Goal: Task Accomplishment & Management: Manage account settings

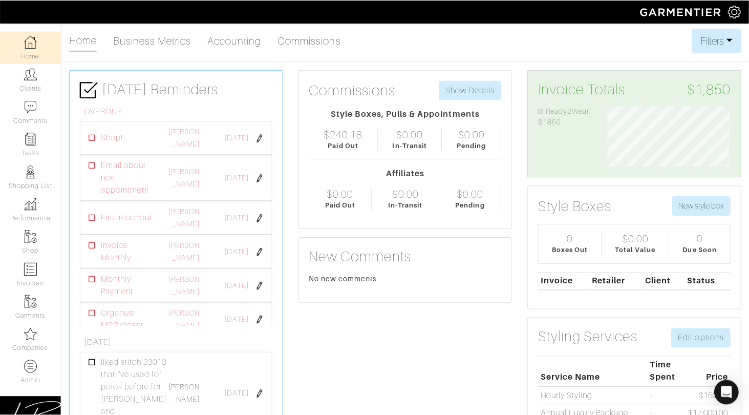
scroll to position [61, 139]
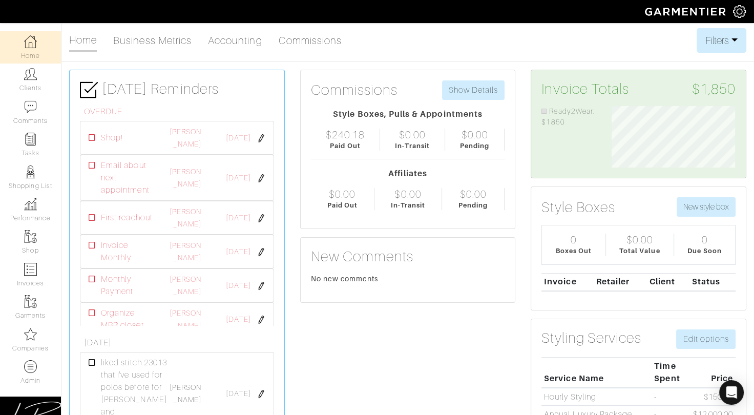
click at [433, 39] on div "Home Business Metrics Accounting Commissions Filters Filter Options Date Range:…" at bounding box center [407, 40] width 677 height 25
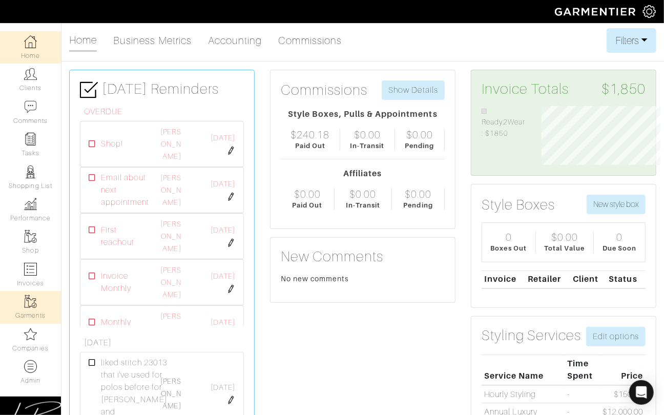
scroll to position [512240, 512172]
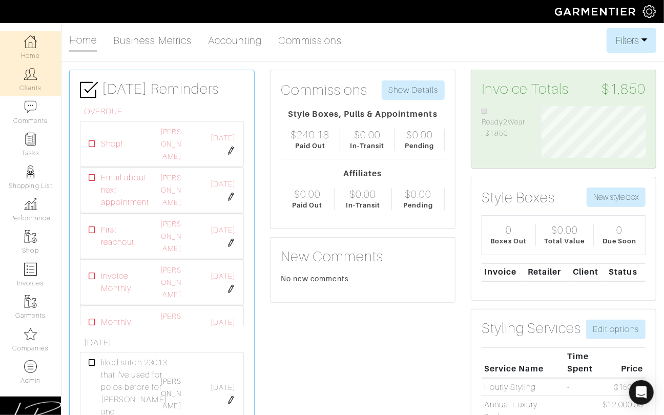
click at [34, 87] on link "Clients" at bounding box center [30, 80] width 61 height 32
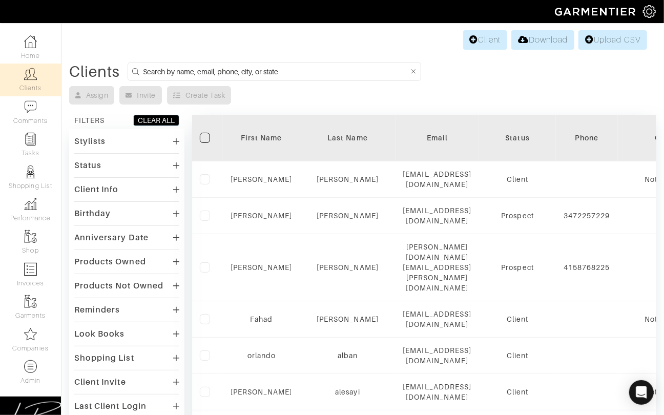
click at [171, 71] on input at bounding box center [276, 71] width 266 height 13
type input "lisa.bubes@gmail.com"
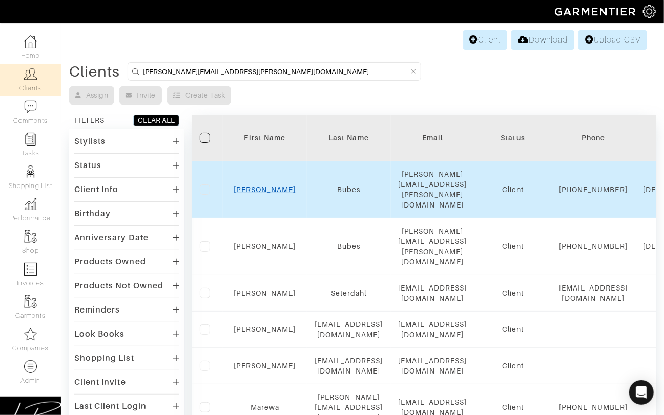
click at [289, 185] on link "Lisa" at bounding box center [265, 189] width 62 height 8
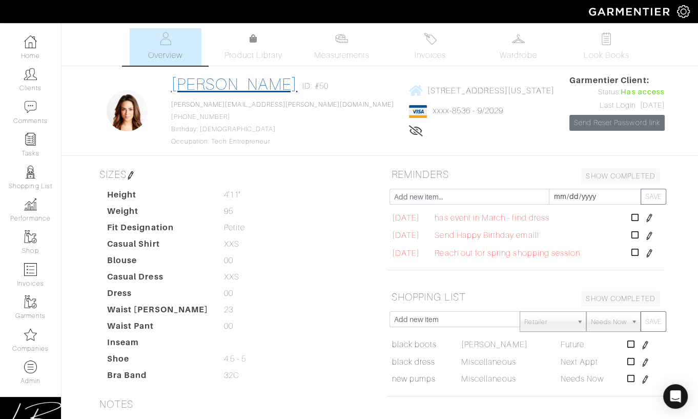
click at [212, 84] on link "[PERSON_NAME]" at bounding box center [234, 84] width 127 height 18
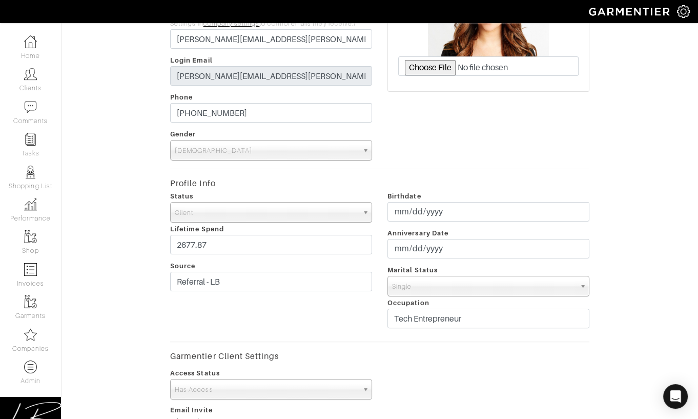
scroll to position [169, 0]
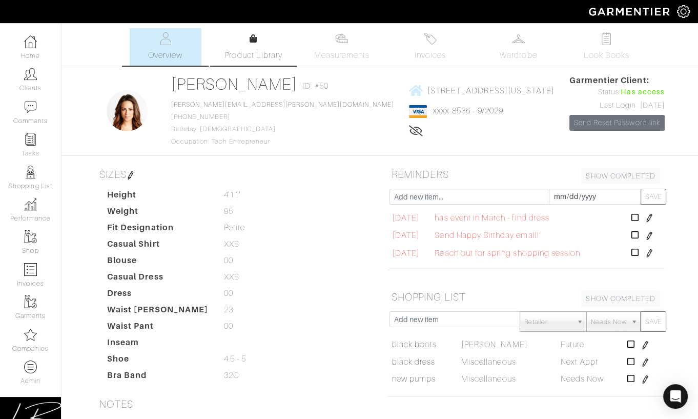
click at [265, 53] on span "Product Library" at bounding box center [253, 55] width 58 height 12
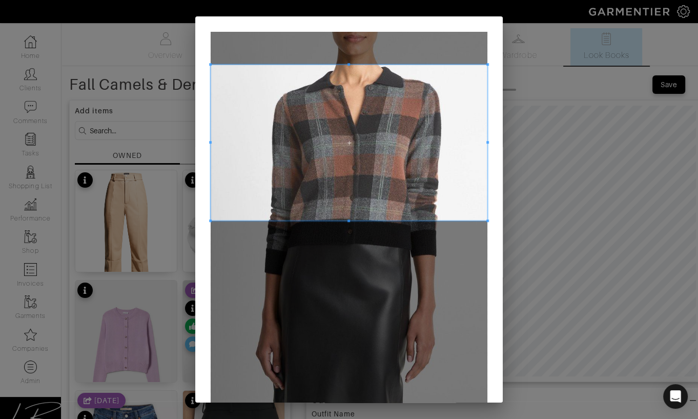
click at [332, 133] on span at bounding box center [349, 143] width 277 height 156
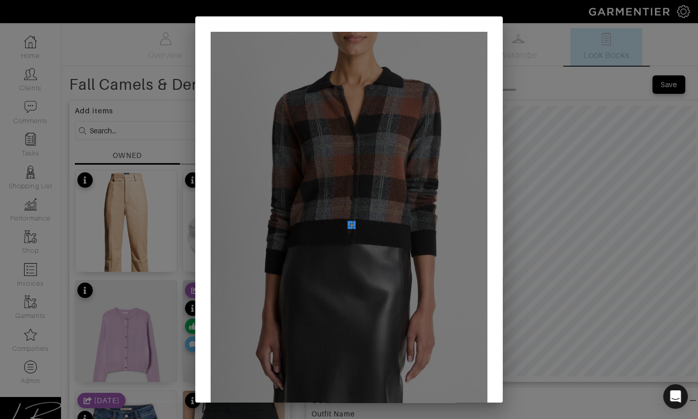
click at [348, 222] on div at bounding box center [349, 224] width 277 height 385
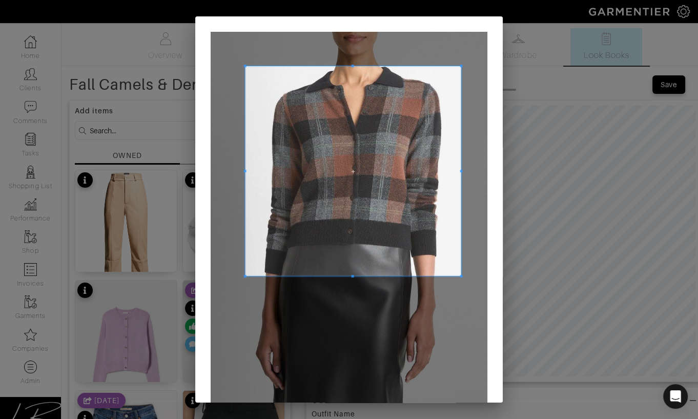
click at [455, 270] on div at bounding box center [349, 224] width 277 height 385
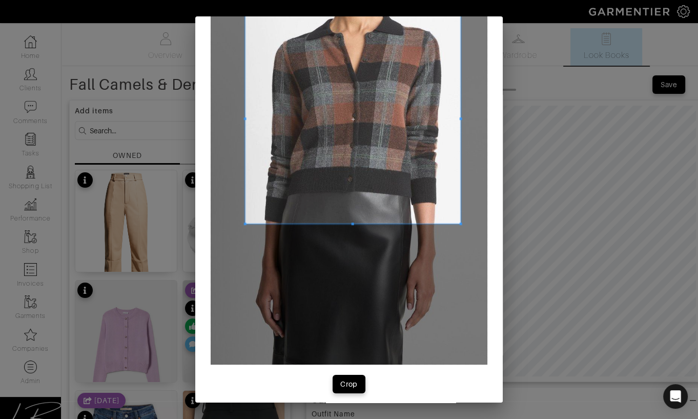
scroll to position [58, 0]
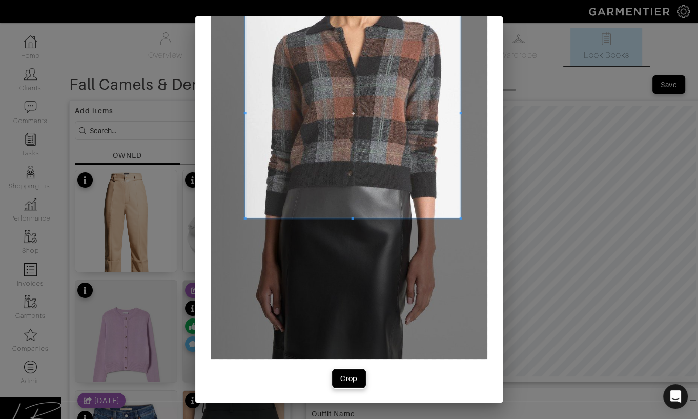
click at [355, 374] on div "Crop" at bounding box center [348, 378] width 17 height 10
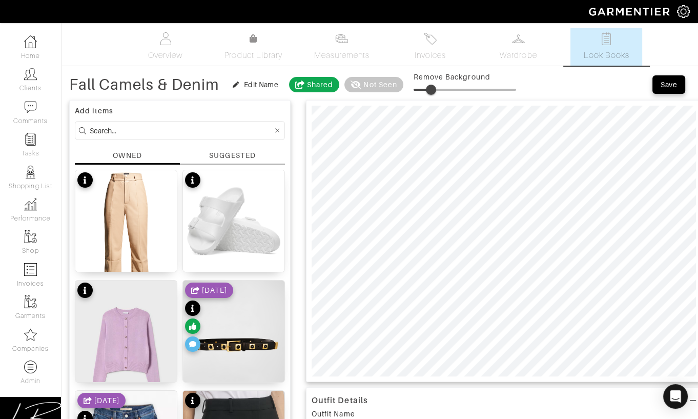
drag, startPoint x: 416, startPoint y: 88, endPoint x: 432, endPoint y: 89, distance: 15.4
click at [432, 89] on span at bounding box center [431, 90] width 10 height 10
click at [436, 87] on span at bounding box center [435, 90] width 10 height 10
drag, startPoint x: 438, startPoint y: 85, endPoint x: 438, endPoint y: 92, distance: 7.2
click at [439, 85] on span at bounding box center [438, 90] width 10 height 10
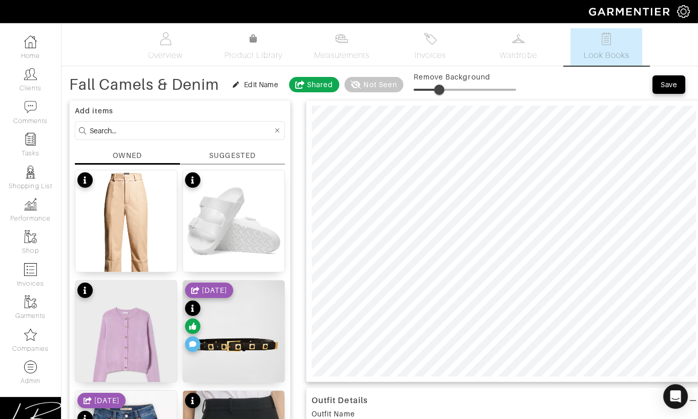
click at [440, 85] on span at bounding box center [439, 90] width 10 height 10
click at [230, 153] on div "SUGGESTED" at bounding box center [232, 155] width 46 height 11
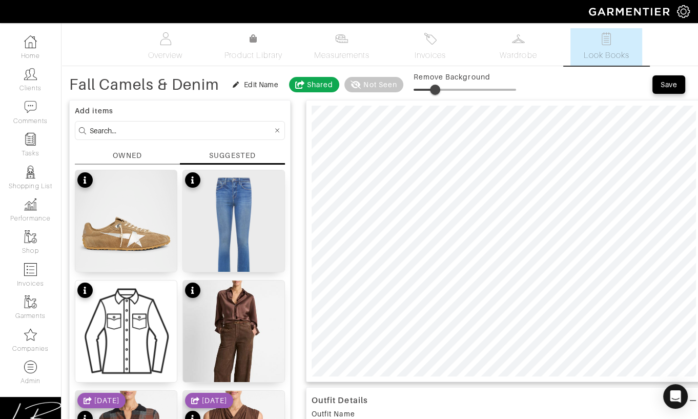
click at [150, 153] on div "OWNED" at bounding box center [127, 157] width 105 height 14
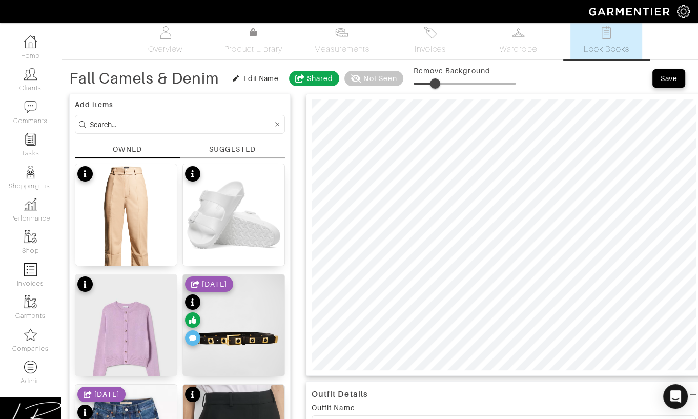
scroll to position [0, 0]
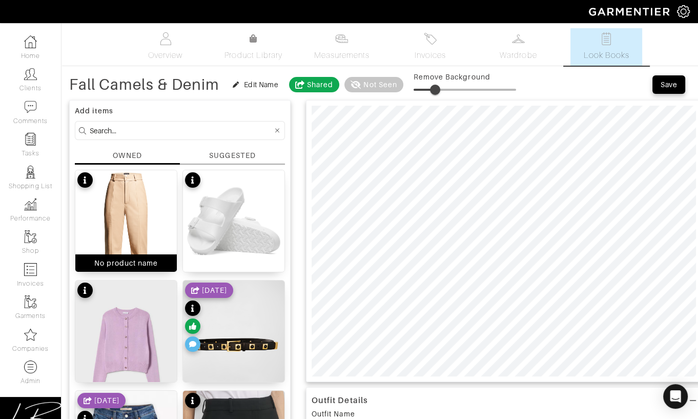
click at [149, 205] on img at bounding box center [125, 233] width 101 height 127
type input "11"
drag, startPoint x: 440, startPoint y: 87, endPoint x: 427, endPoint y: 88, distance: 12.3
click at [426, 88] on span at bounding box center [425, 90] width 10 height 10
click at [635, 381] on div at bounding box center [503, 241] width 395 height 282
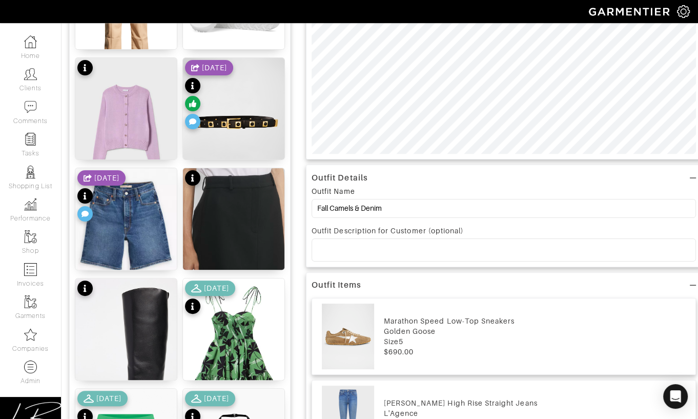
scroll to position [224, 0]
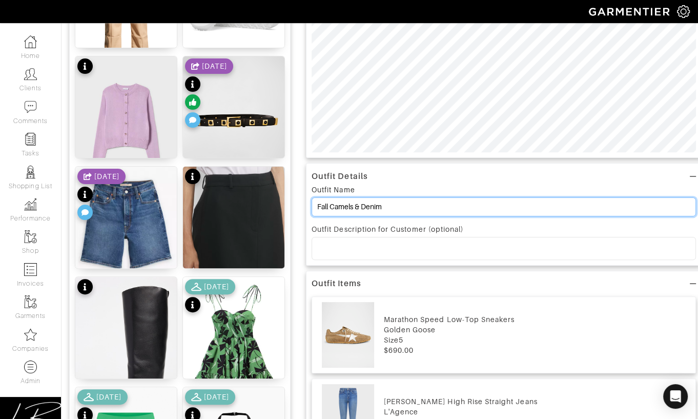
drag, startPoint x: 422, startPoint y: 204, endPoint x: 422, endPoint y: 198, distance: 6.1
click at [421, 198] on input "Fall Camels & Denim" at bounding box center [503, 206] width 384 height 19
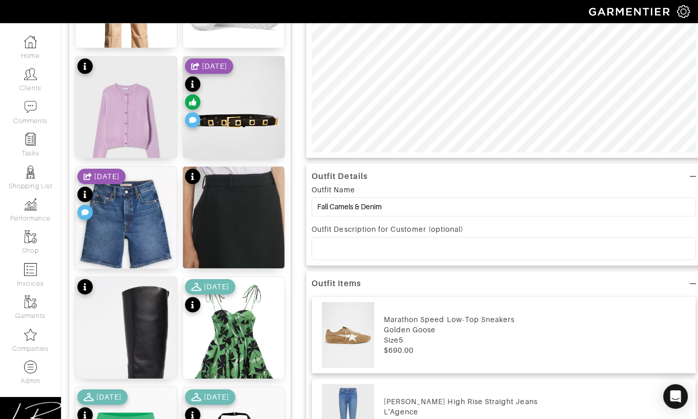
click at [365, 246] on p at bounding box center [504, 247] width 368 height 9
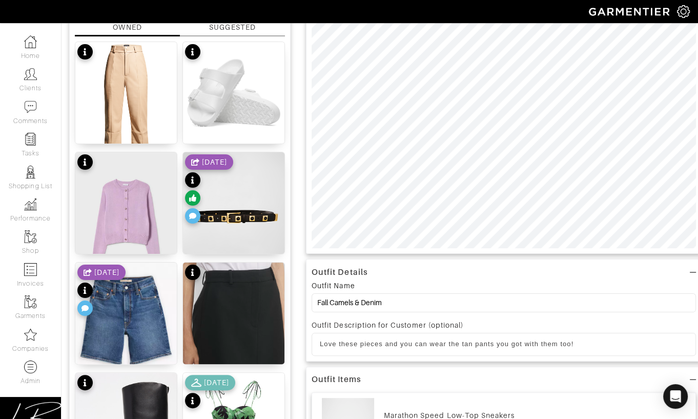
scroll to position [0, 0]
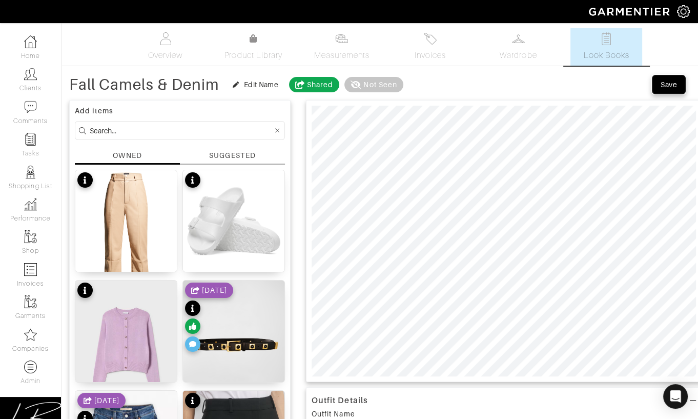
click at [679, 86] on span "Save" at bounding box center [669, 84] width 22 height 10
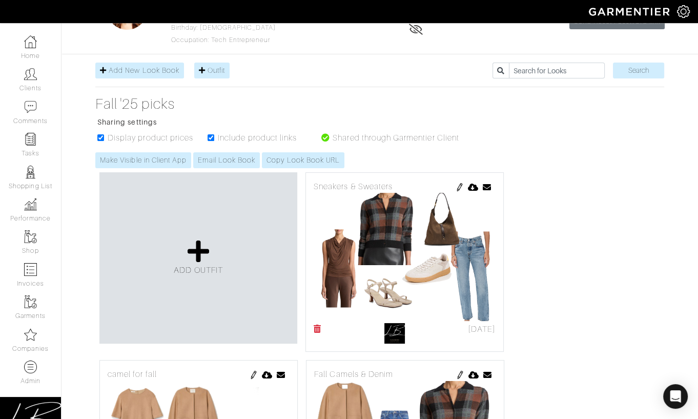
scroll to position [104, 0]
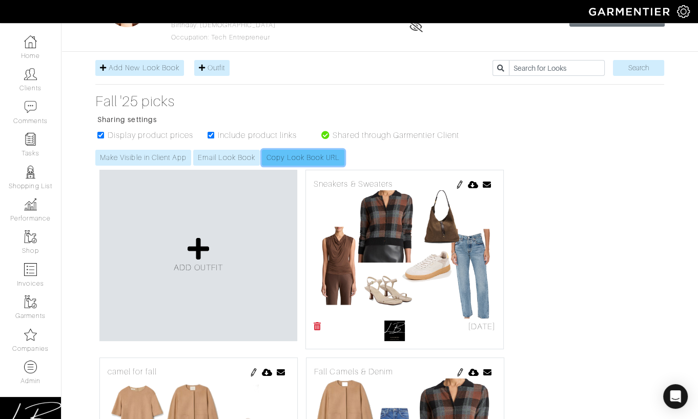
click at [306, 159] on link "Copy Look Book URL" at bounding box center [303, 158] width 82 height 16
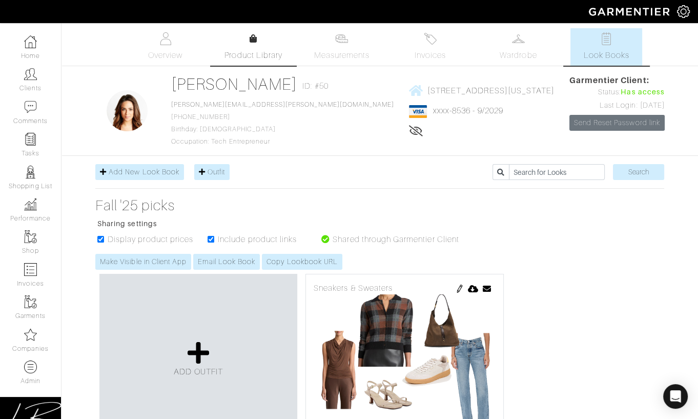
click at [251, 44] on div at bounding box center [253, 39] width 8 height 12
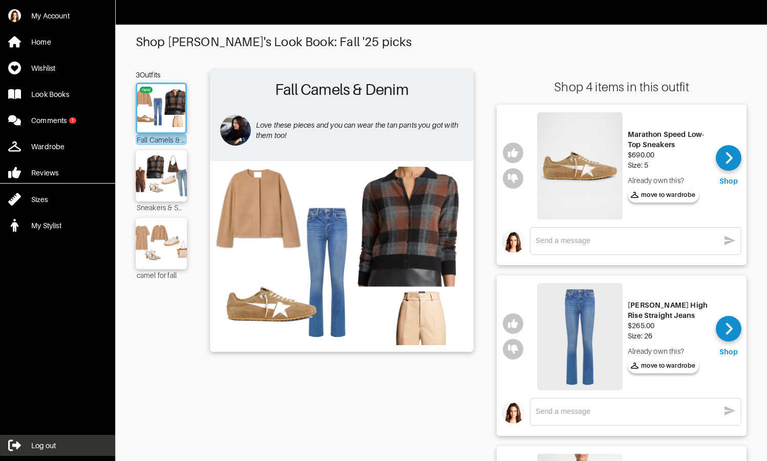
click at [46, 443] on div "Log out" at bounding box center [43, 445] width 25 height 10
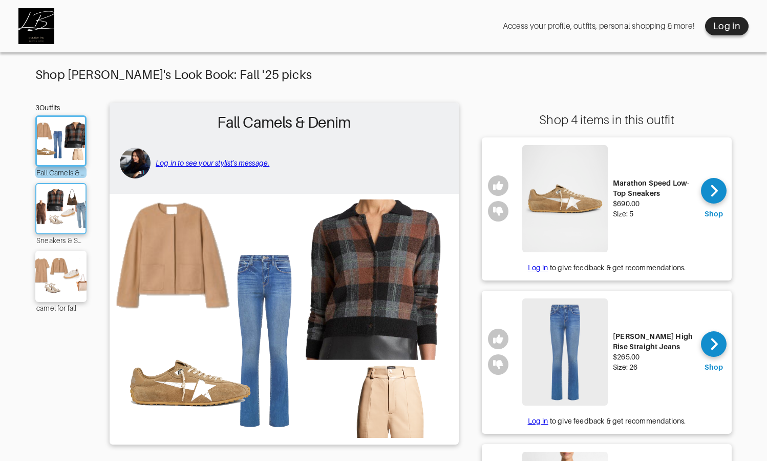
click at [65, 200] on img at bounding box center [60, 208] width 55 height 39
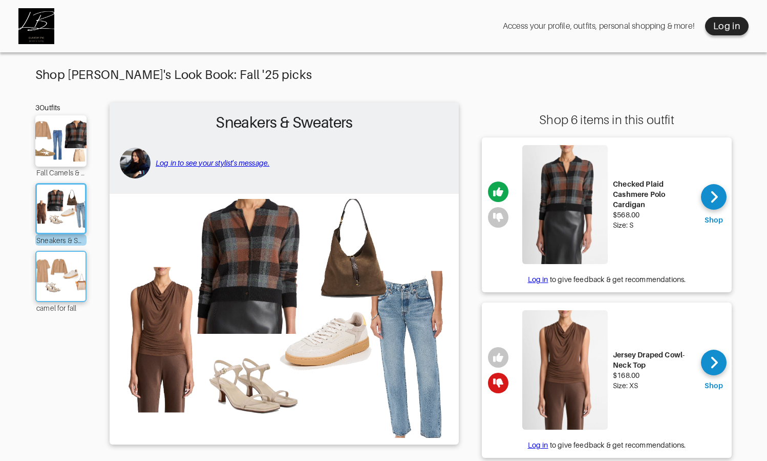
click at [58, 273] on img at bounding box center [60, 276] width 55 height 39
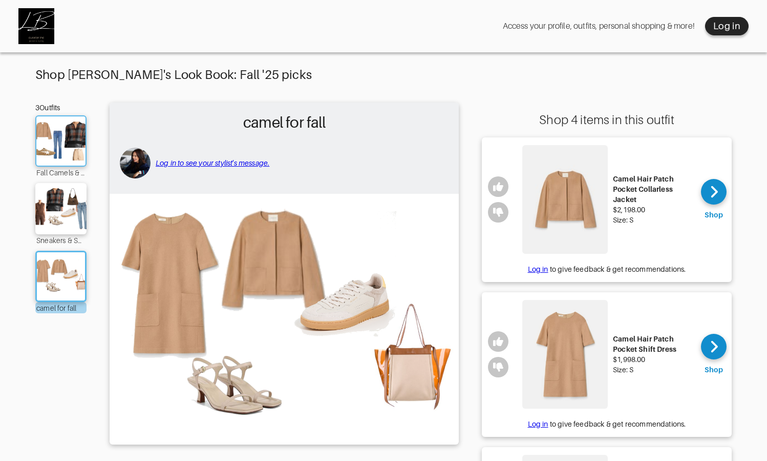
click at [62, 145] on img at bounding box center [60, 140] width 55 height 39
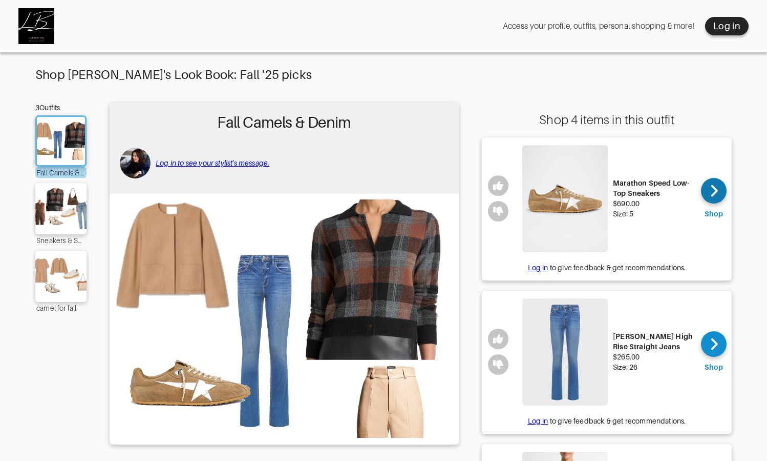
click at [709, 187] on div at bounding box center [714, 191] width 26 height 26
click at [45, 212] on img at bounding box center [60, 208] width 55 height 39
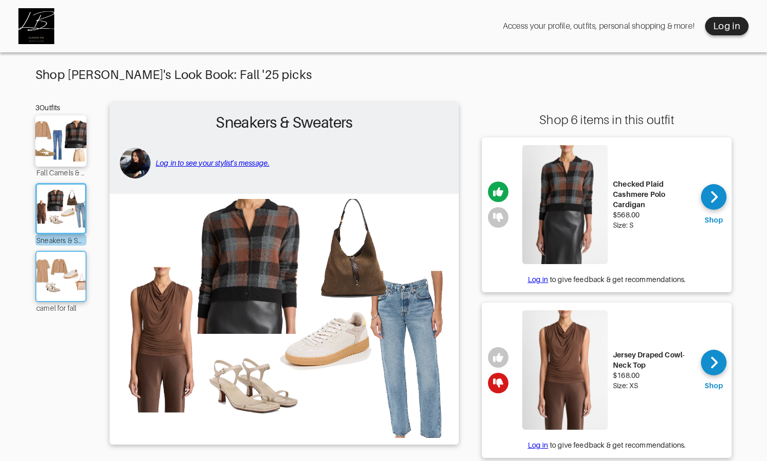
click at [64, 256] on div at bounding box center [60, 276] width 51 height 51
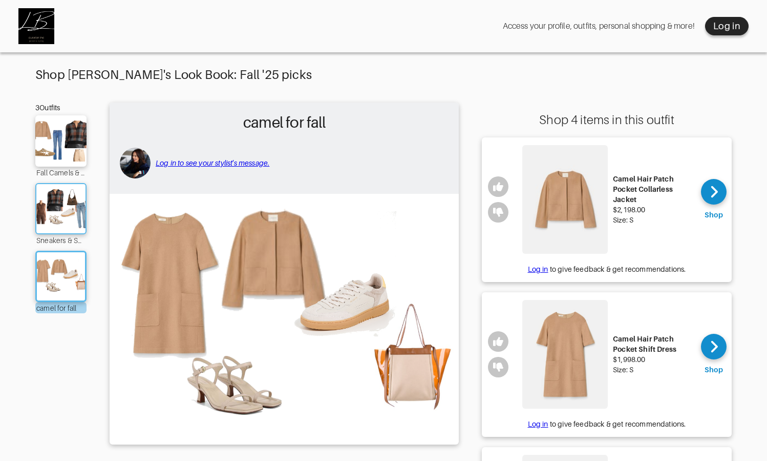
drag, startPoint x: 56, startPoint y: 209, endPoint x: 77, endPoint y: 204, distance: 21.0
click at [56, 209] on img at bounding box center [60, 208] width 55 height 39
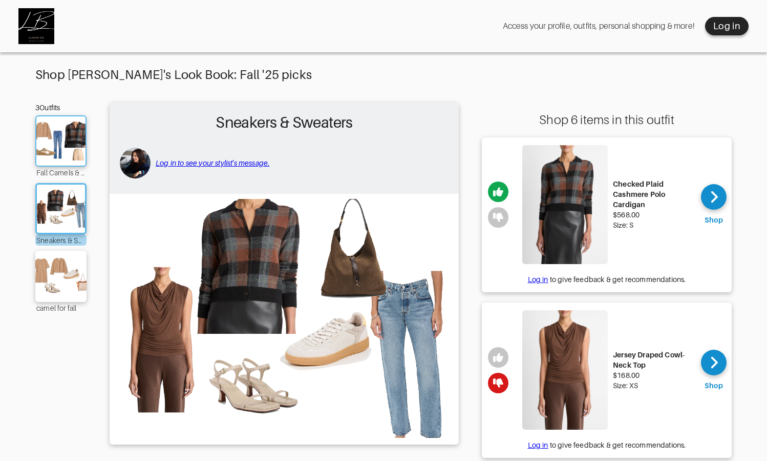
click at [56, 133] on img at bounding box center [60, 140] width 55 height 39
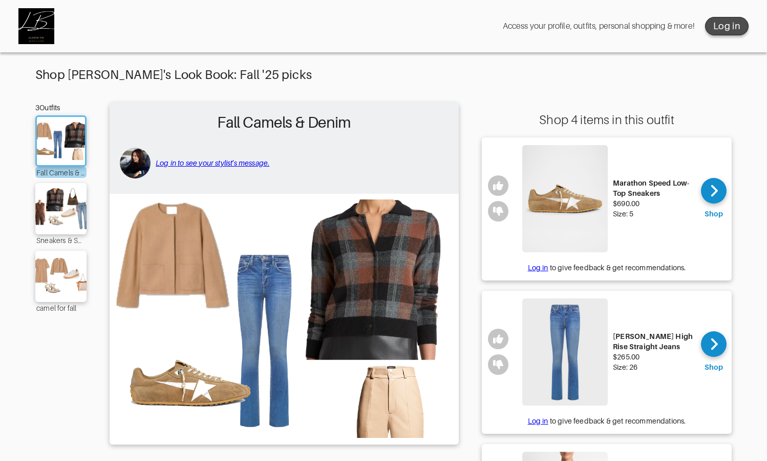
click at [722, 29] on div "Log in" at bounding box center [727, 26] width 27 height 12
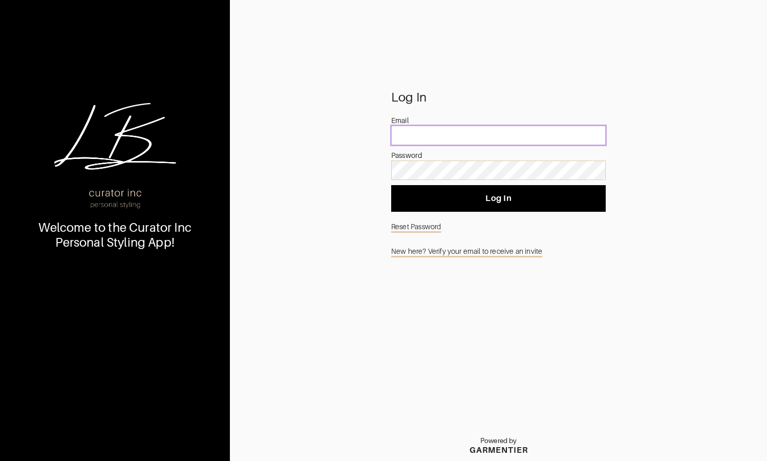
click at [432, 138] on input "email" at bounding box center [498, 135] width 215 height 19
type input "[PERSON_NAME][EMAIL_ADDRESS][PERSON_NAME][DOMAIN_NAME]"
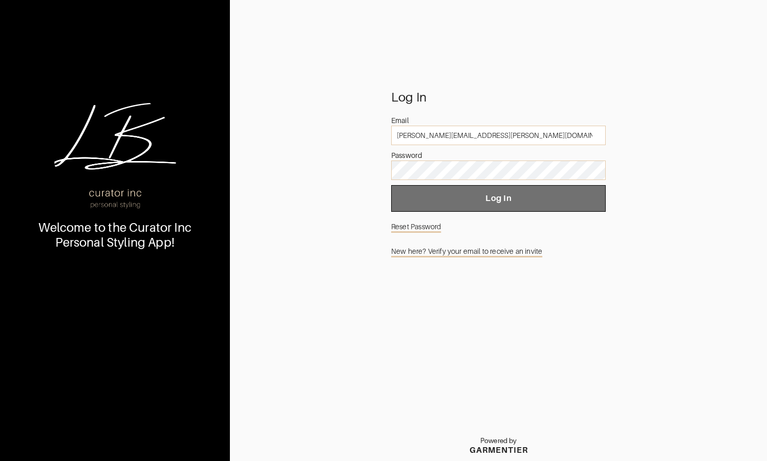
click at [449, 203] on span "Log In" at bounding box center [499, 198] width 198 height 10
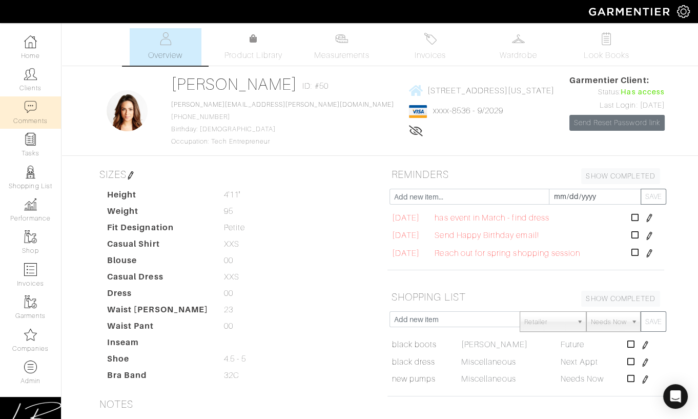
click at [46, 110] on link "Comments" at bounding box center [30, 112] width 61 height 32
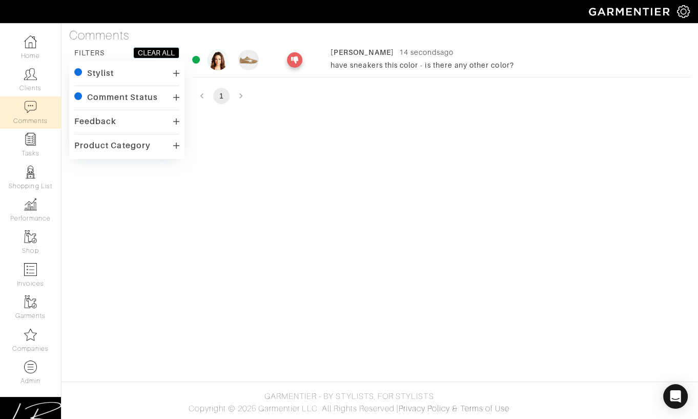
click at [375, 54] on div "Lisa Bubes 14 seconds ago" at bounding box center [507, 52] width 355 height 10
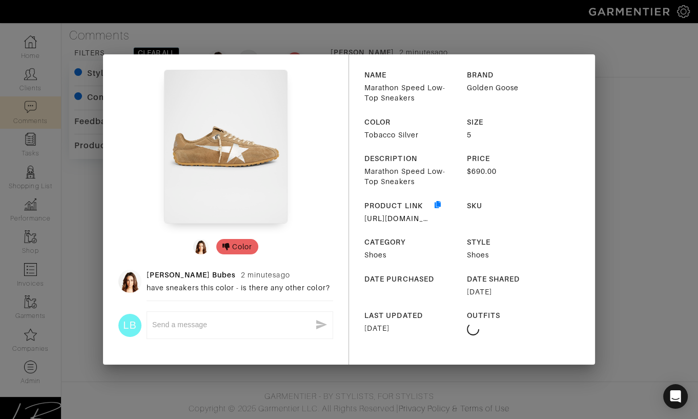
click at [225, 330] on div "x" at bounding box center [239, 325] width 175 height 16
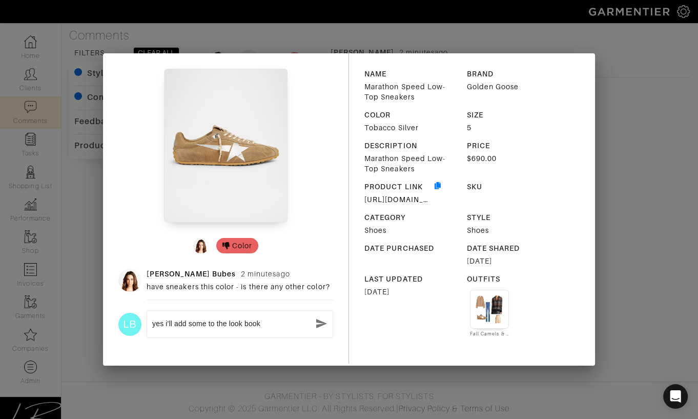
type textarea "yes i'll add some to the look book!"
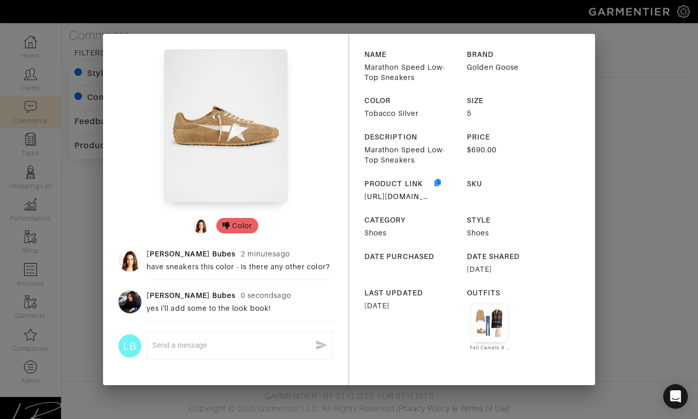
click at [629, 124] on div "Color Lisa Bubes 2 minutes ago have sneakers this color - is there any other co…" at bounding box center [349, 209] width 698 height 419
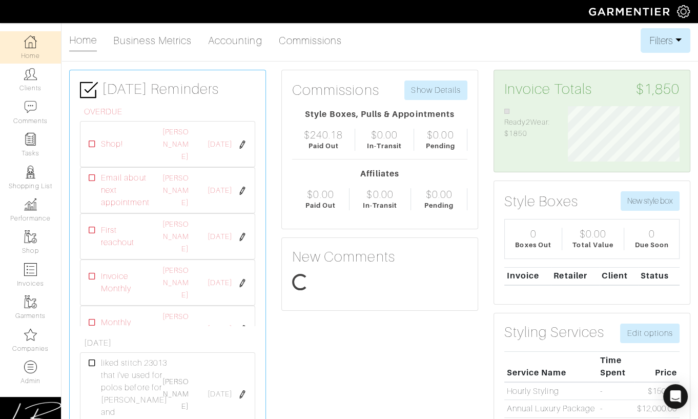
scroll to position [56, 127]
click at [682, 12] on img at bounding box center [683, 11] width 13 height 13
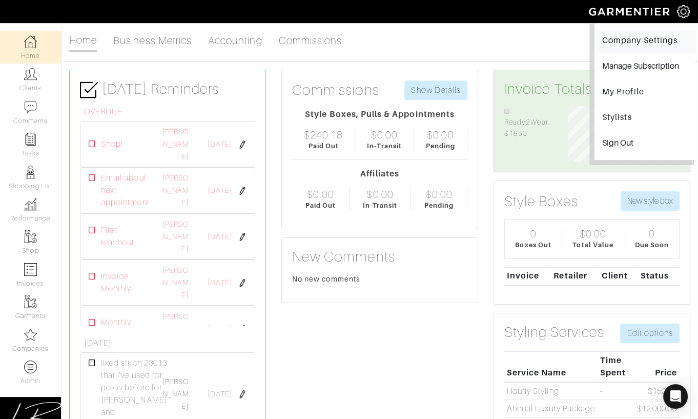
click at [642, 38] on link "Company Settings" at bounding box center [646, 41] width 99 height 23
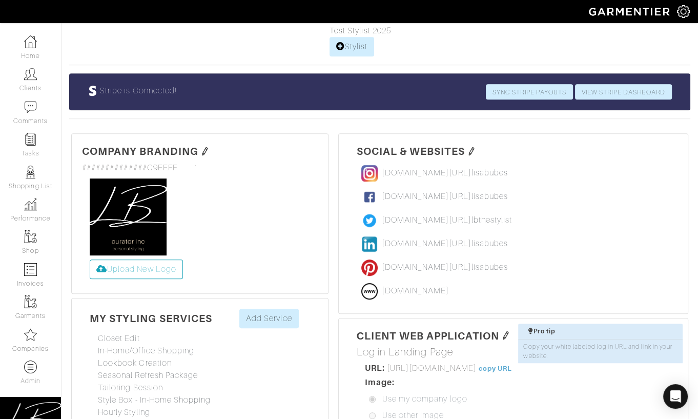
scroll to position [585, 0]
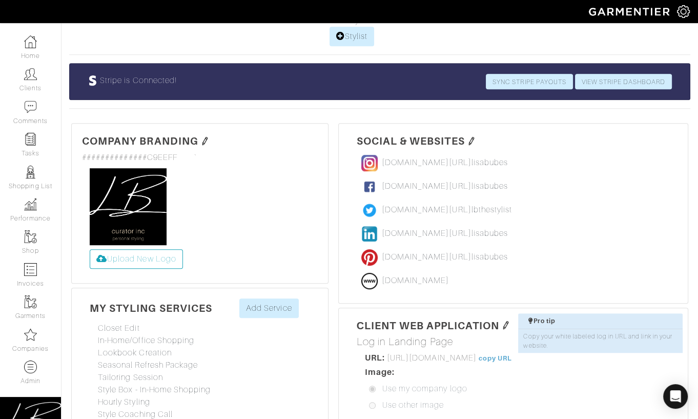
drag, startPoint x: 388, startPoint y: 295, endPoint x: 574, endPoint y: 294, distance: 186.5
click at [476, 353] on span "https://curator-online-llc.client.garmentier.co/login" at bounding box center [432, 357] width 90 height 9
click at [512, 354] on link "copy URL" at bounding box center [494, 358] width 33 height 8
drag, startPoint x: 588, startPoint y: 293, endPoint x: 606, endPoint y: 192, distance: 102.4
click at [512, 354] on link "copy URL" at bounding box center [494, 358] width 33 height 8
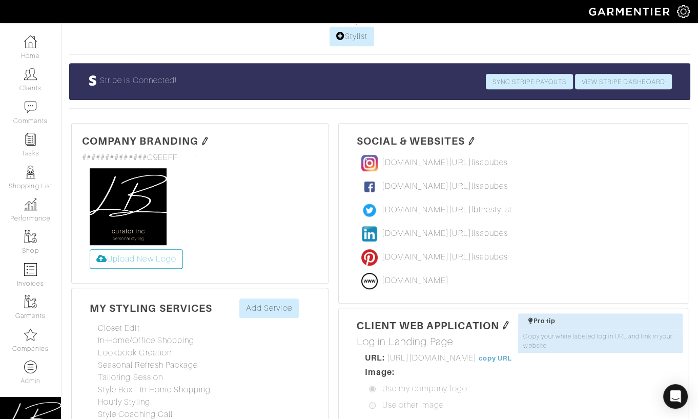
drag, startPoint x: 387, startPoint y: 293, endPoint x: 574, endPoint y: 290, distance: 187.0
click at [476, 353] on span "https://curator-online-llc.client.garmentier.co/login" at bounding box center [432, 357] width 90 height 9
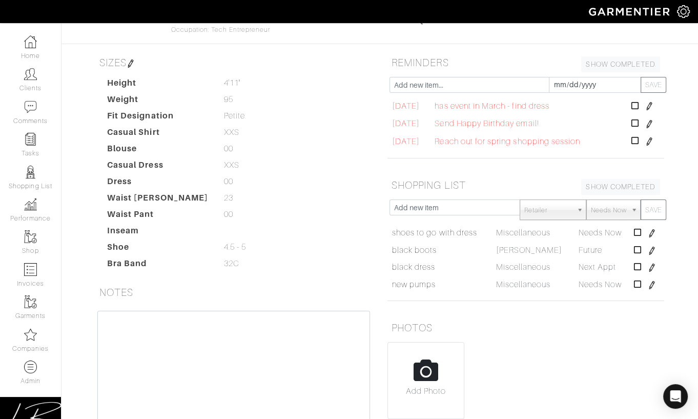
scroll to position [116, 0]
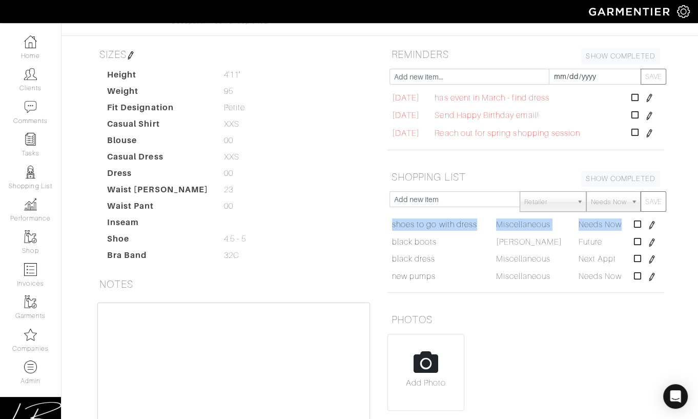
drag, startPoint x: 385, startPoint y: 230, endPoint x: 619, endPoint y: 234, distance: 234.1
click at [618, 234] on div "Retailer - 032c 1017 ALYX 9SM 111SKIN 11 by [PERSON_NAME] 11 [PERSON_NAME] 12 S…" at bounding box center [526, 244] width 292 height 106
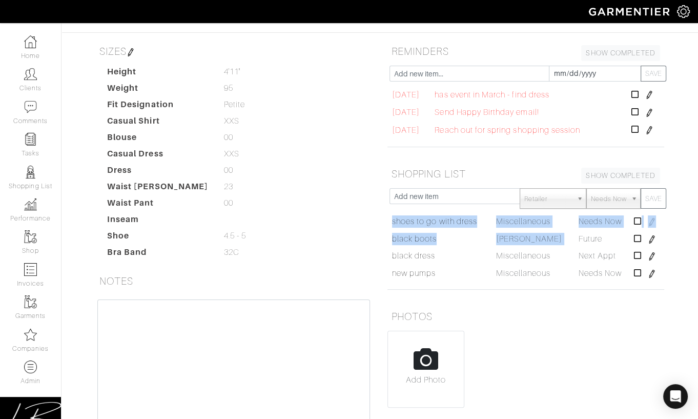
scroll to position [122, 0]
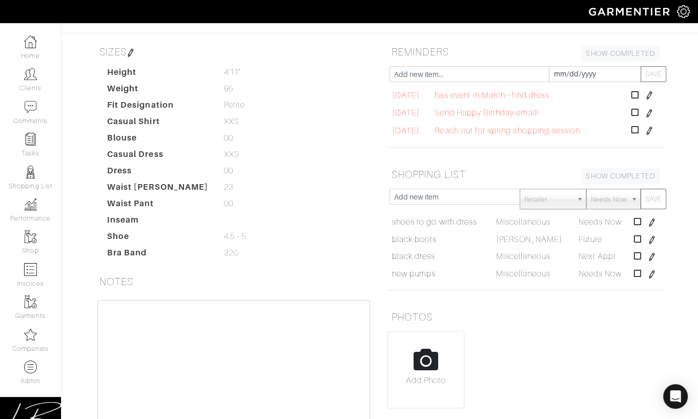
click at [333, 230] on dd "4.5 - 5 4.5 - 5" at bounding box center [297, 236] width 163 height 12
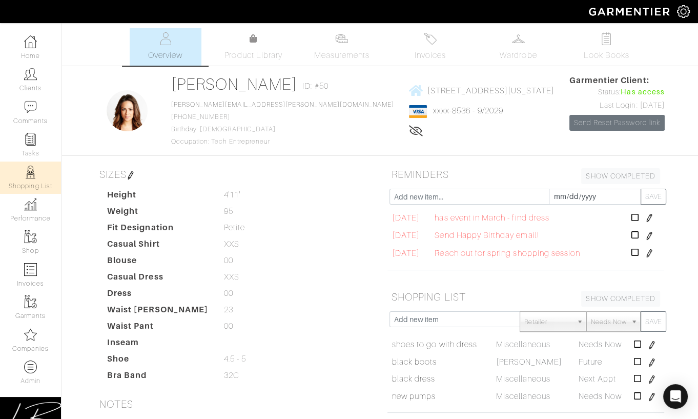
click at [34, 176] on img at bounding box center [30, 171] width 13 height 13
click at [533, 44] on link "Wardrobe" at bounding box center [518, 46] width 72 height 37
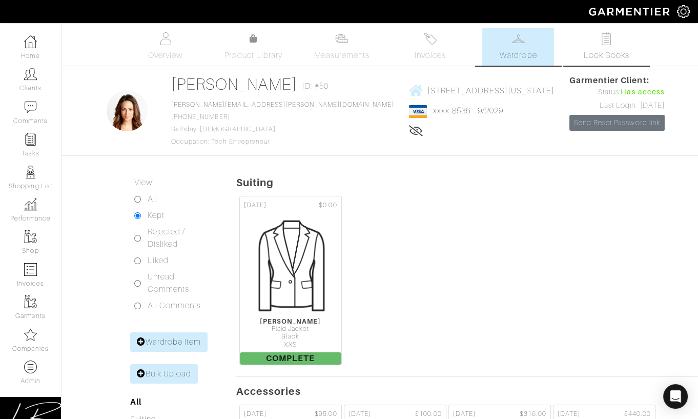
click at [597, 42] on link "Look Books" at bounding box center [606, 46] width 72 height 37
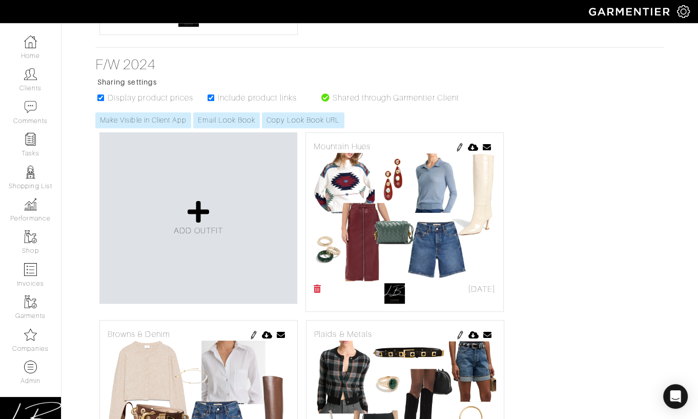
scroll to position [4769, 0]
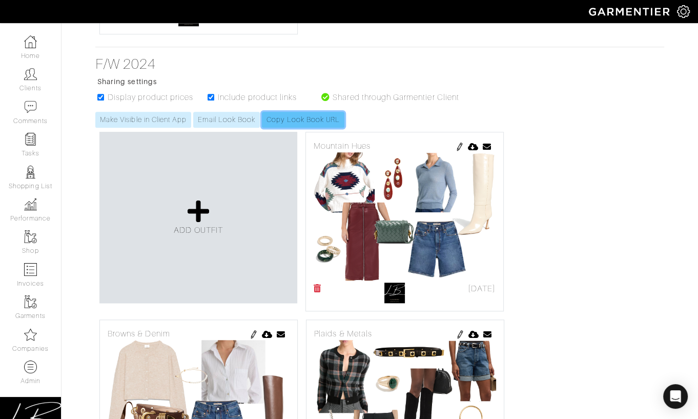
click at [311, 117] on link "Copy Look Book URL" at bounding box center [303, 120] width 82 height 16
click at [287, 115] on link "Copy Lookbook URL" at bounding box center [302, 120] width 80 height 16
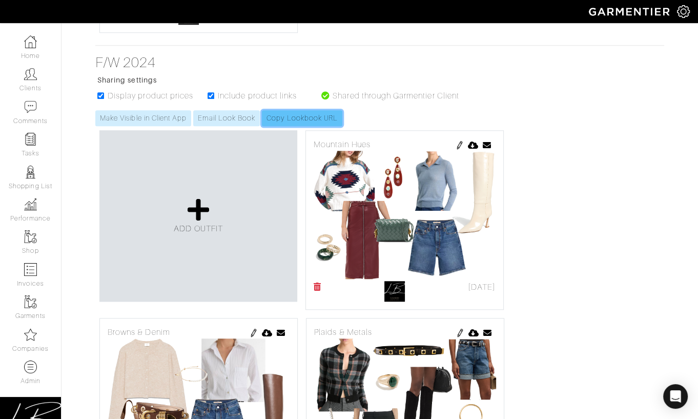
click at [299, 114] on link "Copy Lookbook URL" at bounding box center [302, 118] width 80 height 16
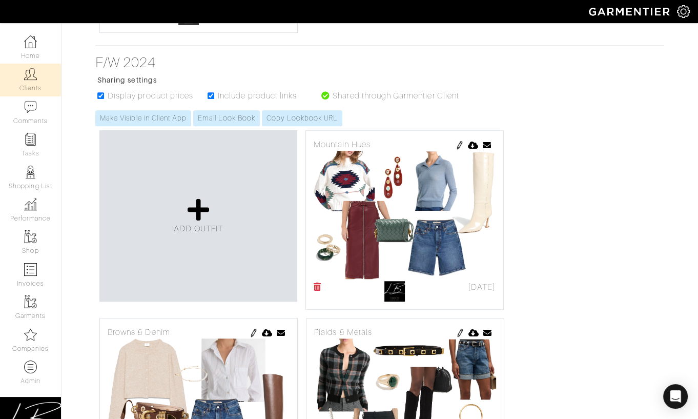
click at [40, 74] on link "Clients" at bounding box center [30, 80] width 61 height 32
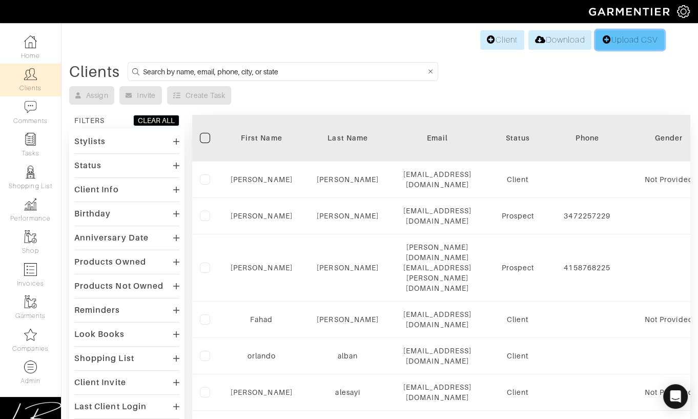
click at [634, 35] on link "Upload CSV" at bounding box center [629, 39] width 69 height 19
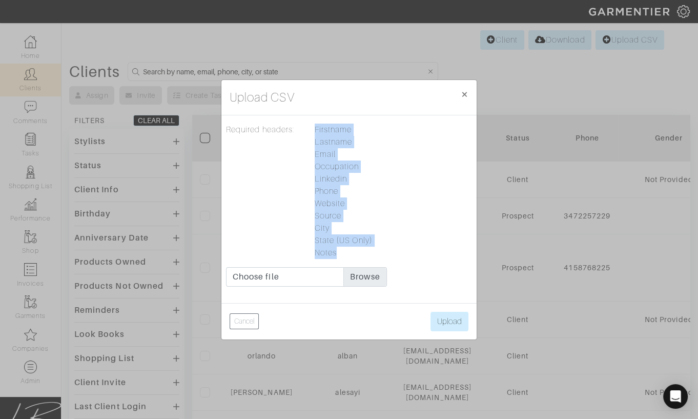
drag, startPoint x: 313, startPoint y: 131, endPoint x: 392, endPoint y: 248, distance: 142.1
click at [392, 248] on div "Required headers: [PERSON_NAME] Email Occupation Linkedin Phone Website Source …" at bounding box center [349, 190] width 254 height 135
click at [466, 93] on span "×" at bounding box center [465, 94] width 8 height 14
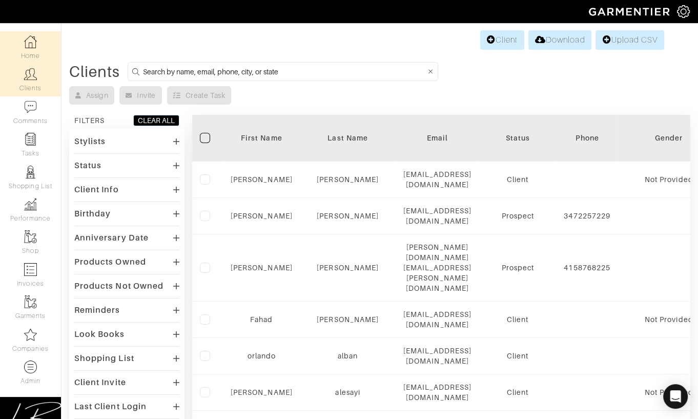
click at [24, 53] on link "Home" at bounding box center [30, 47] width 61 height 32
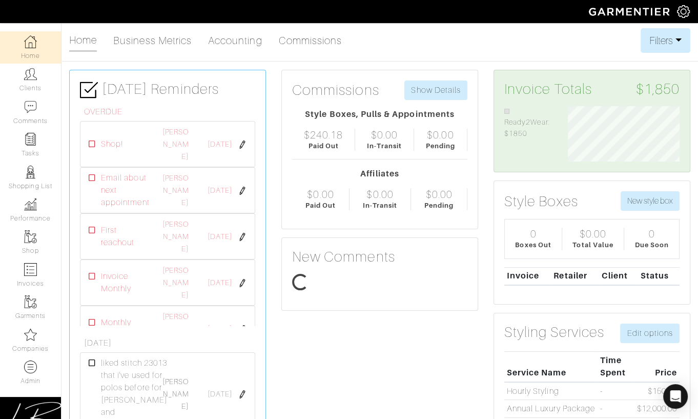
scroll to position [56, 127]
click at [323, 37] on link "Commissions" at bounding box center [311, 40] width 64 height 20
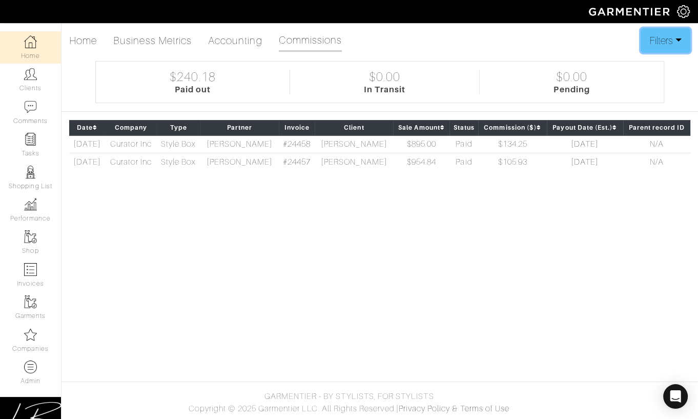
click at [666, 41] on button "Filters" at bounding box center [665, 40] width 50 height 25
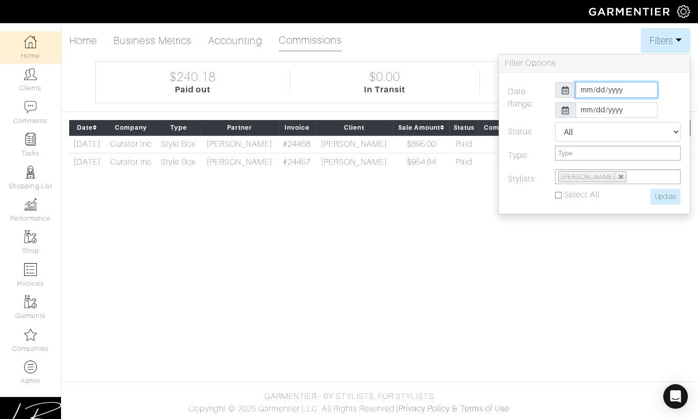
click at [607, 93] on input "[DATE]" at bounding box center [616, 90] width 82 height 16
type input "[PHONE_NUMBER]"
type input "[DATE]"
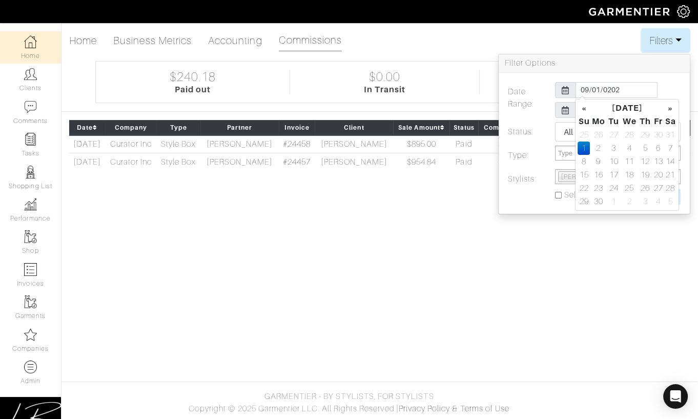
click at [609, 68] on h3 "Filter Options" at bounding box center [593, 63] width 191 height 18
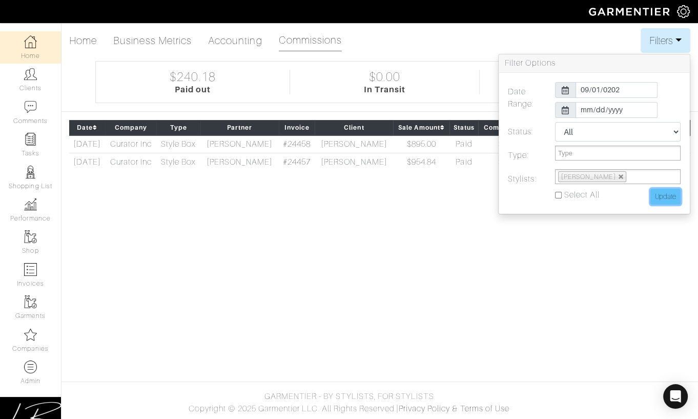
click at [657, 196] on input "Update" at bounding box center [665, 197] width 30 height 16
type input "Update"
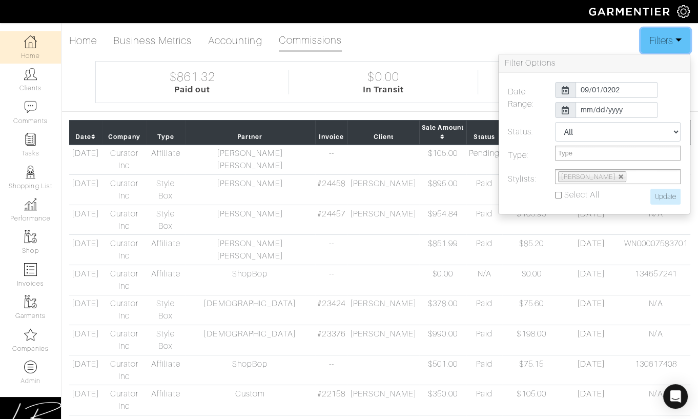
click at [675, 46] on button "Filters" at bounding box center [665, 40] width 50 height 25
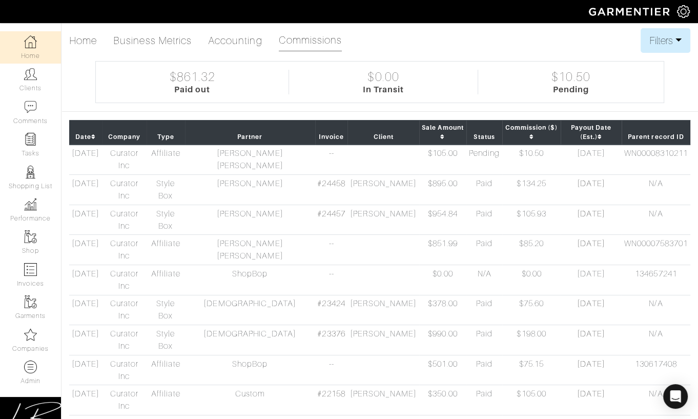
drag, startPoint x: 221, startPoint y: 214, endPoint x: 677, endPoint y: 215, distance: 455.4
click at [676, 264] on tr "[DATE] Curator Inc Affiliate ShopBop -- $0.00 N/A $0.00 [DATE] 134657241" at bounding box center [379, 279] width 621 height 30
click at [678, 12] on img at bounding box center [683, 11] width 13 height 13
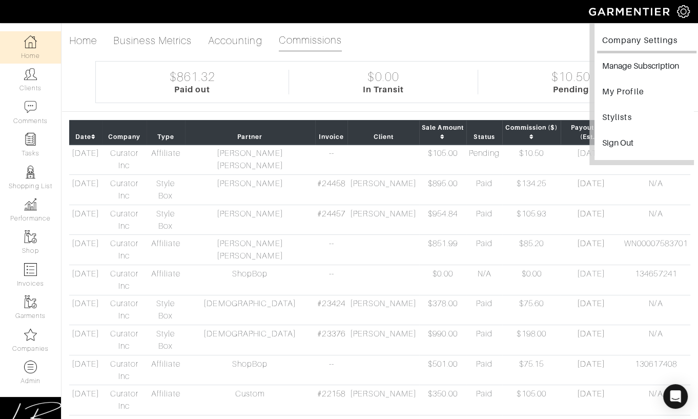
click at [649, 34] on link "Company Settings" at bounding box center [646, 41] width 99 height 23
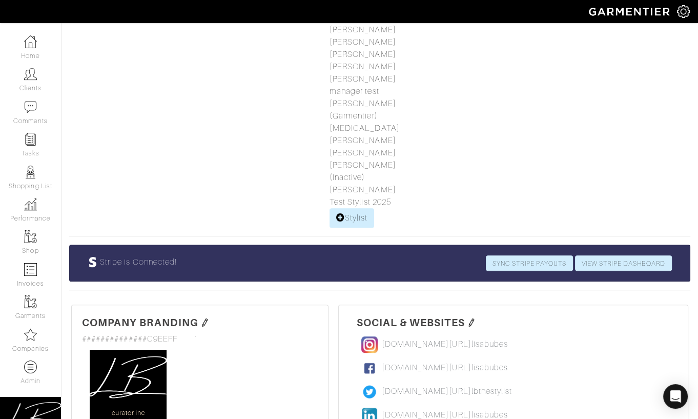
scroll to position [421, 0]
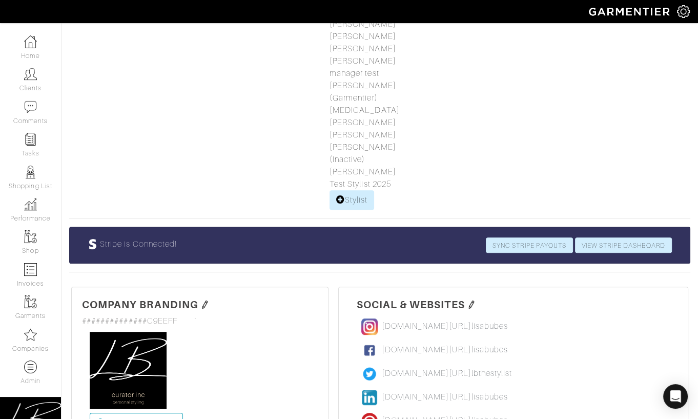
drag, startPoint x: 353, startPoint y: 241, endPoint x: 605, endPoint y: 375, distance: 285.1
click at [605, 375] on div "Social & Websites [DOMAIN_NAME][URL] lisabubes lisabubes [DOMAIN_NAME][URL] lis…" at bounding box center [513, 376] width 328 height 159
